Goal: Task Accomplishment & Management: Use online tool/utility

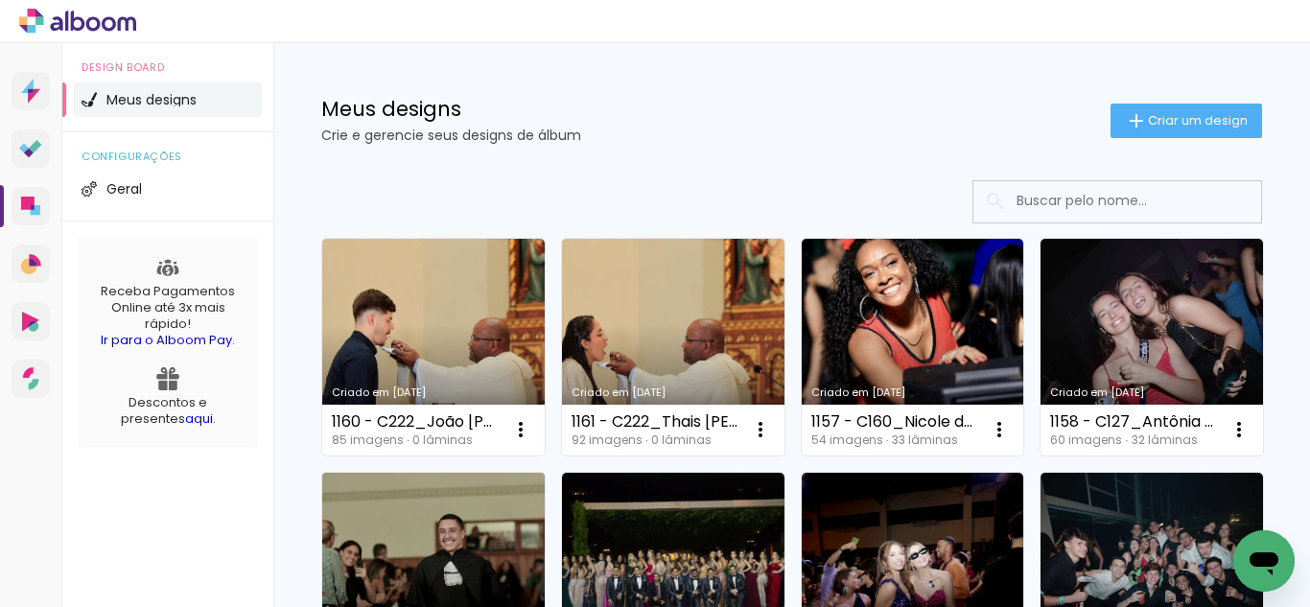
scroll to position [192, 0]
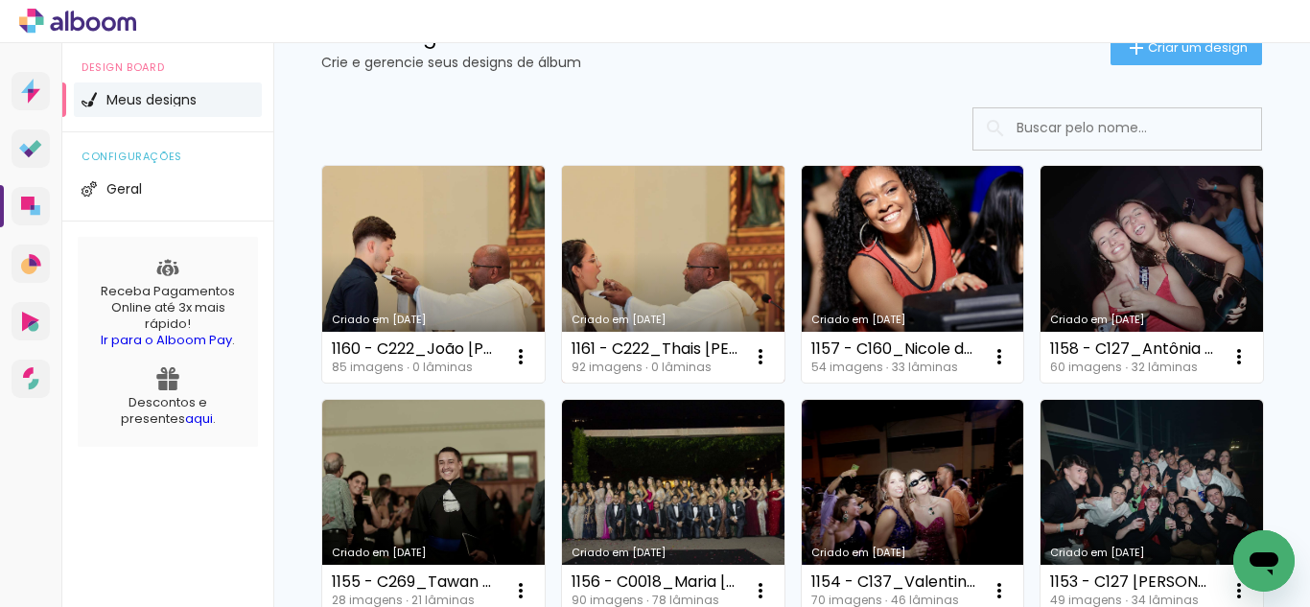
click at [687, 321] on div "Criado em [DATE]" at bounding box center [673, 320] width 203 height 11
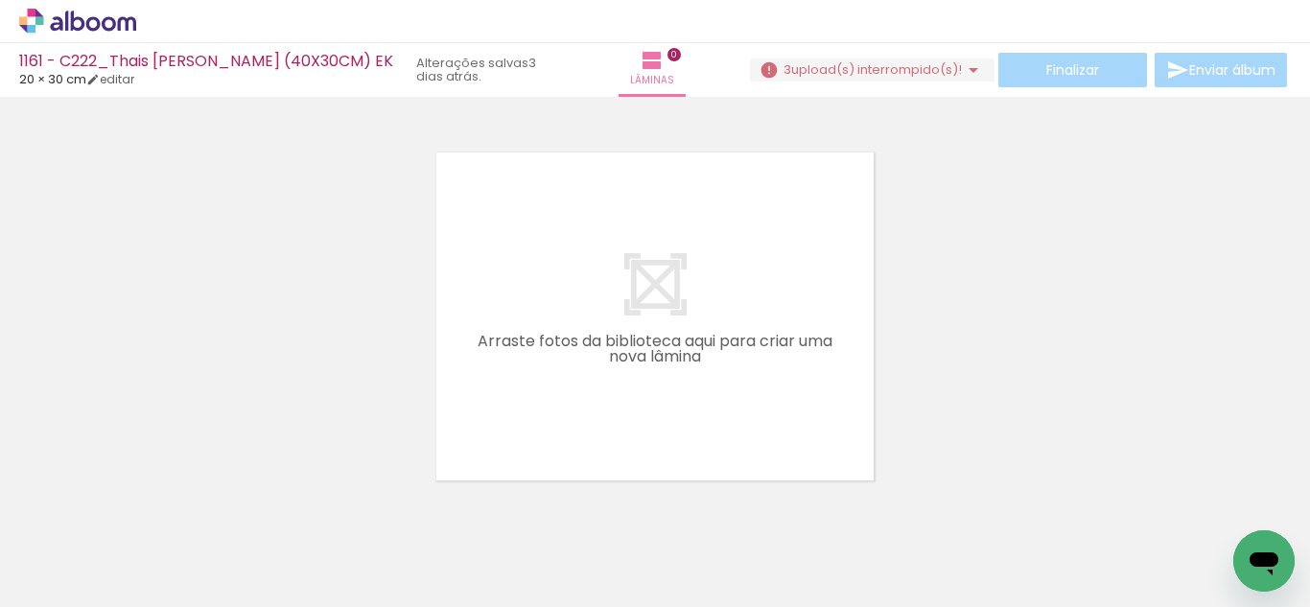
click at [949, 81] on paper-button "3 upload(s) interrompido(s)! 96,74%" at bounding box center [872, 70] width 245 height 23
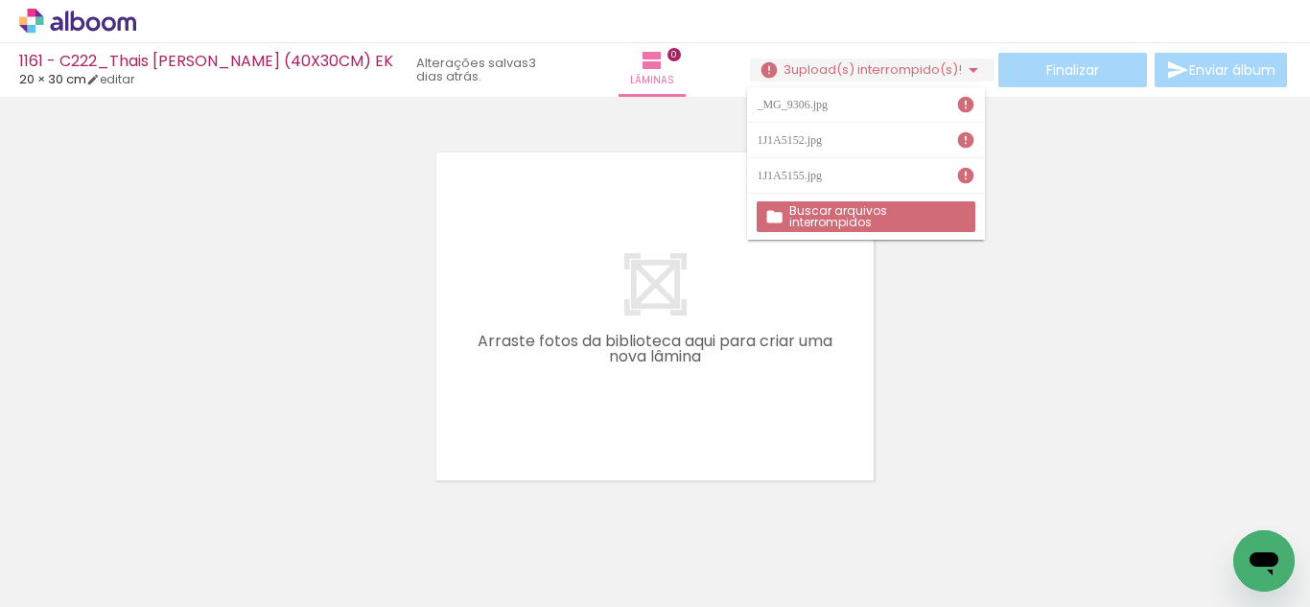
click at [1018, 243] on div at bounding box center [655, 292] width 1310 height 377
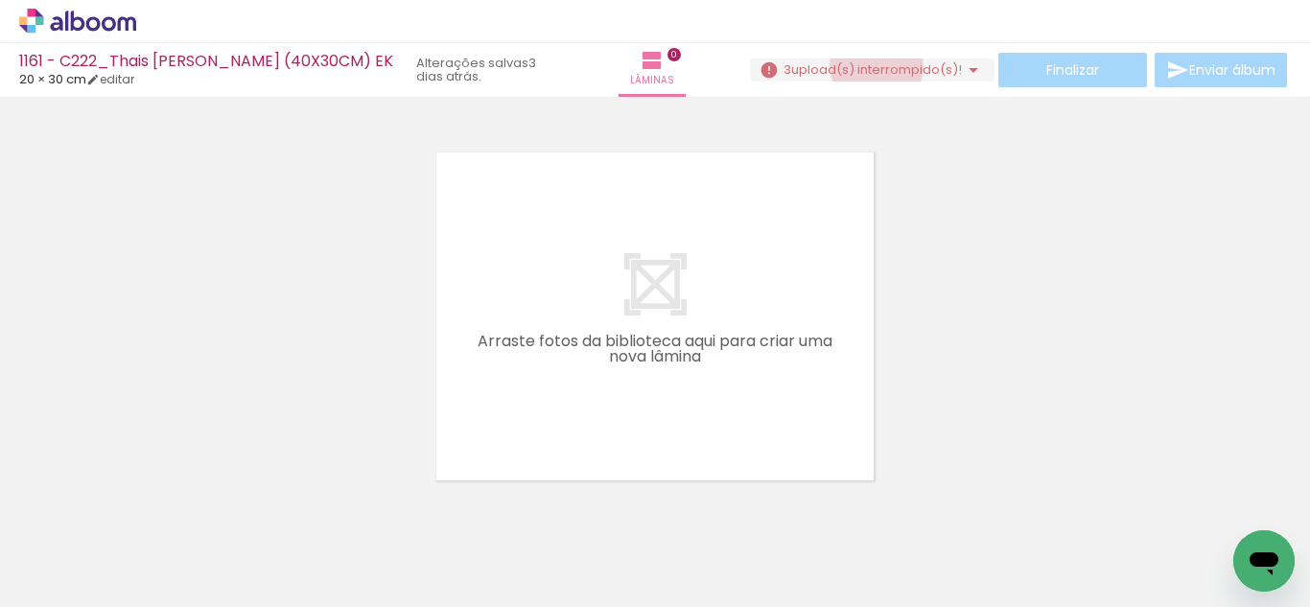
click at [869, 65] on span "upload(s) interrompido(s)!" at bounding box center [876, 69] width 171 height 18
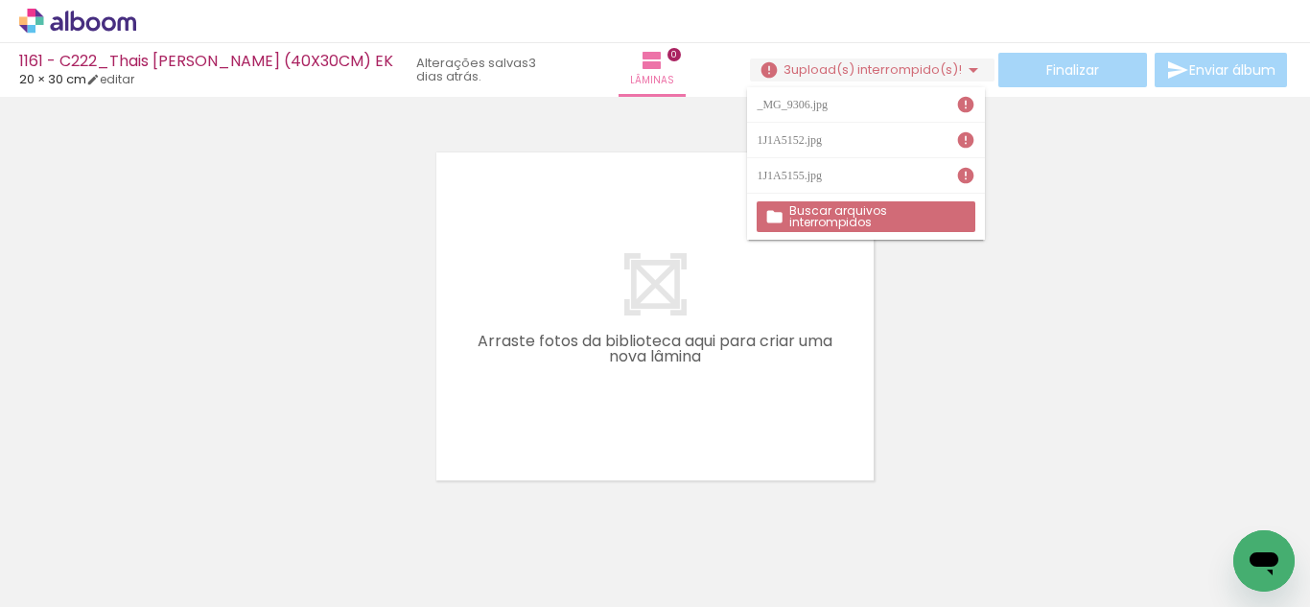
click at [1167, 237] on div at bounding box center [655, 292] width 1310 height 377
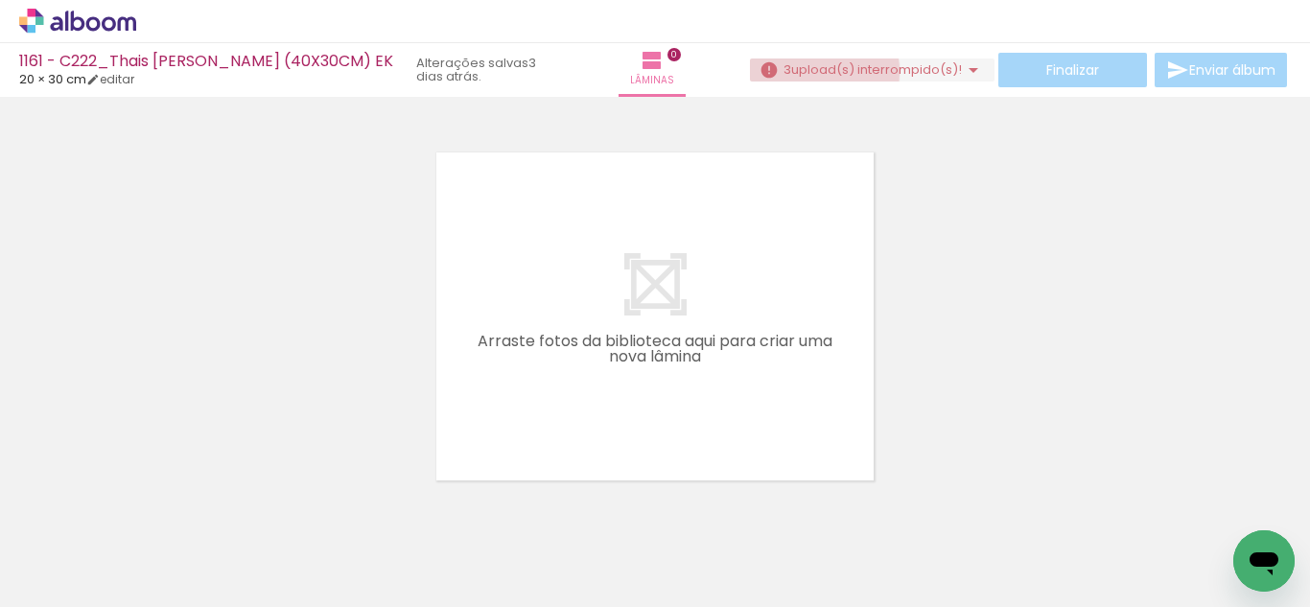
click at [809, 71] on span "upload(s) interrompido(s)!" at bounding box center [876, 69] width 171 height 18
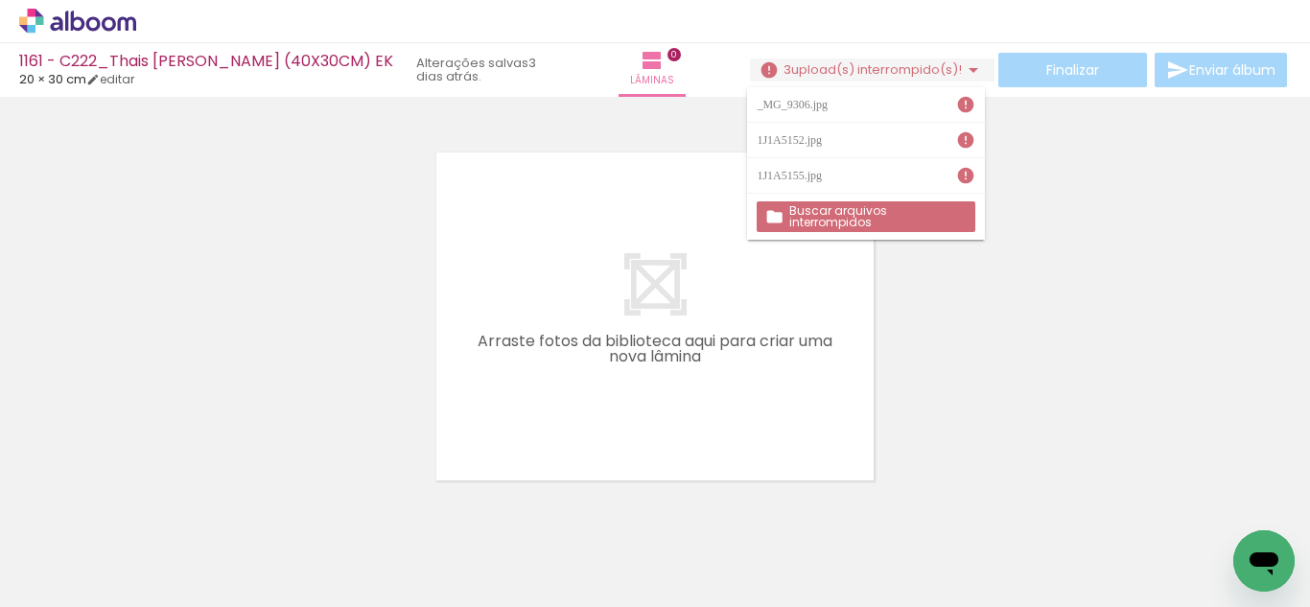
click at [331, 209] on div at bounding box center [655, 292] width 1310 height 377
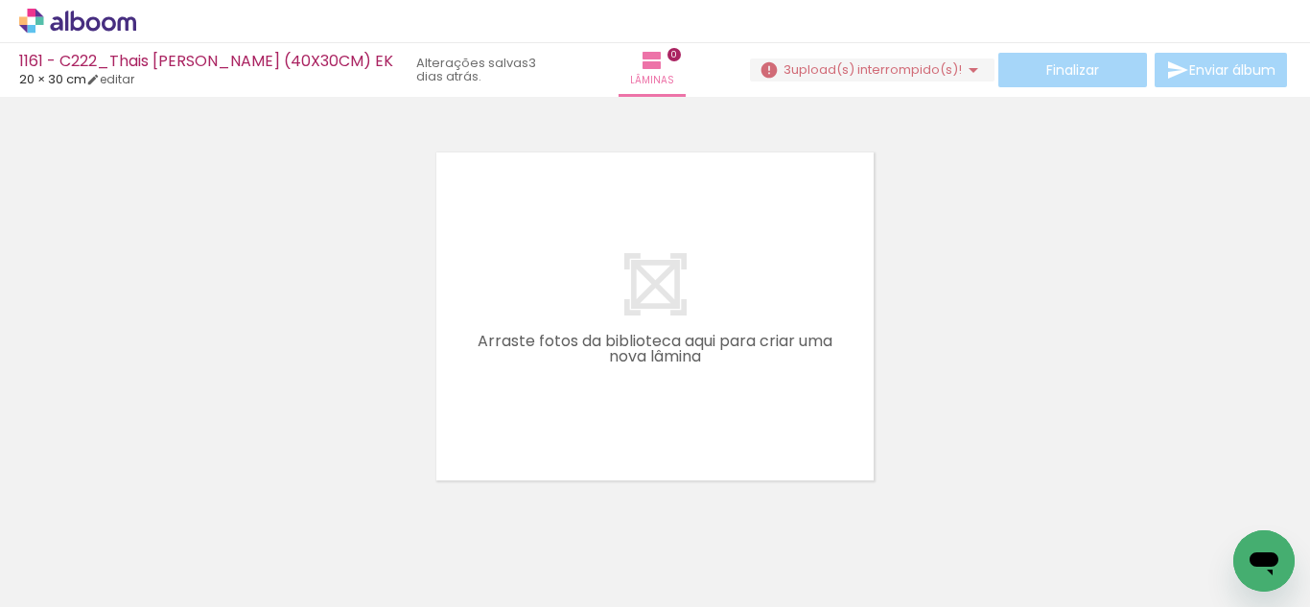
drag, startPoint x: 331, startPoint y: 209, endPoint x: 201, endPoint y: 214, distance: 129.6
click at [201, 214] on div at bounding box center [655, 292] width 1310 height 377
